Goal: Complete application form

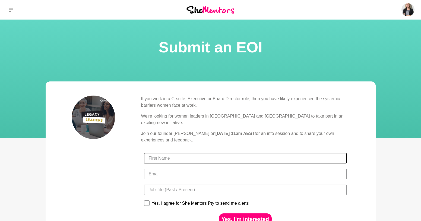
click at [192, 153] on input "First Name" at bounding box center [245, 158] width 203 height 10
type input "[PERSON_NAME]"
type input "[PERSON_NAME][EMAIL_ADDRESS][PERSON_NAME][DOMAIN_NAME]"
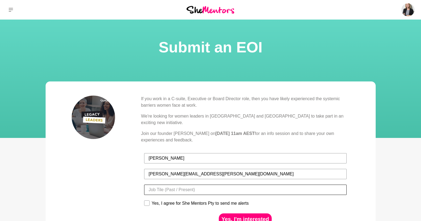
click at [182, 185] on input "Title" at bounding box center [245, 190] width 203 height 10
type input "Head of Delivery"
click at [147, 198] on rect at bounding box center [146, 203] width 5 height 5
click at [144, 198] on input "Yes, I agree for She Mentors Pty to send me alerts" at bounding box center [144, 200] width 0 height 0
checkbox input "true"
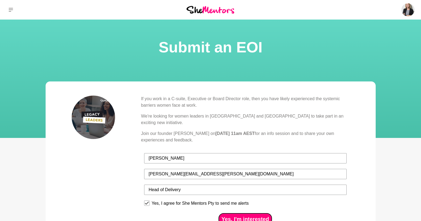
click at [244, 198] on button "Yes, I'm interested" at bounding box center [245, 218] width 53 height 11
